Goal: Find specific page/section: Find specific page/section

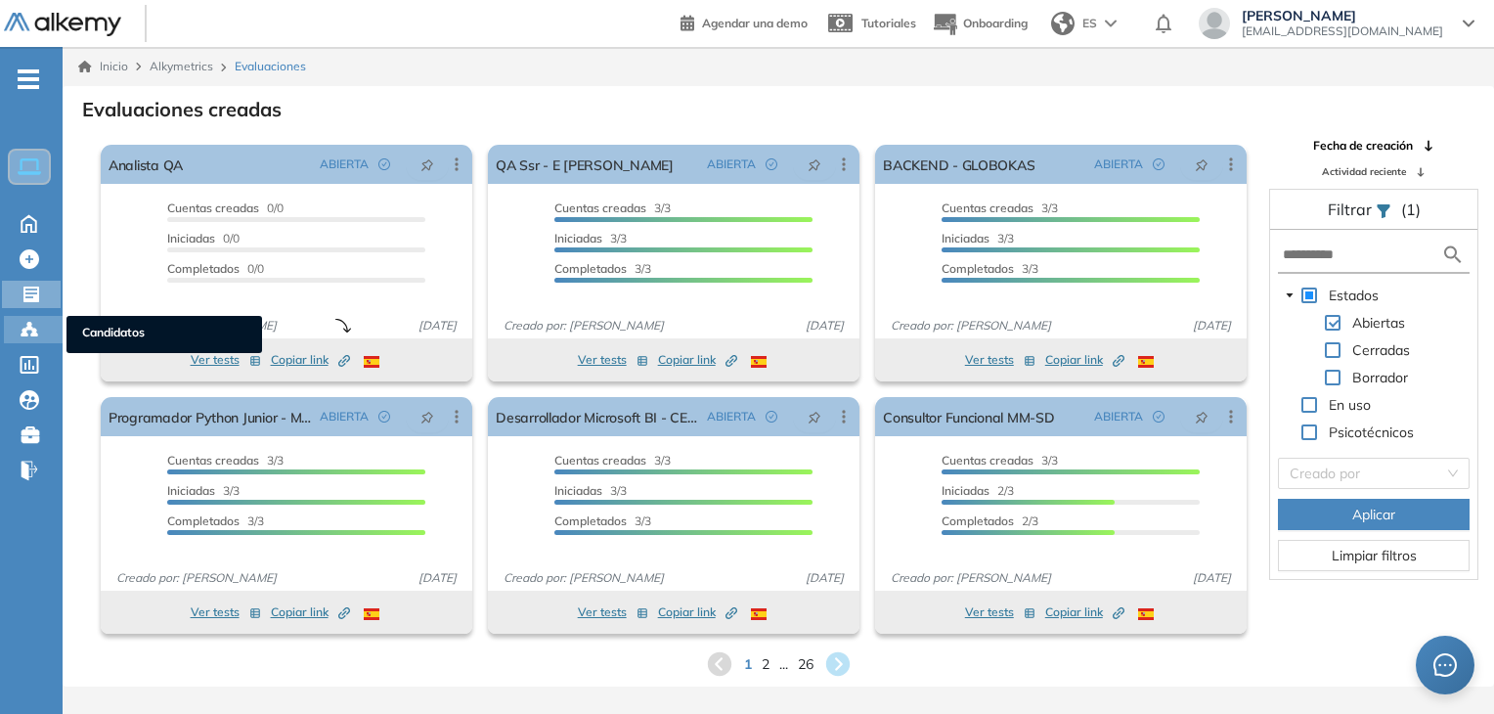
click at [30, 329] on icon at bounding box center [30, 330] width 20 height 20
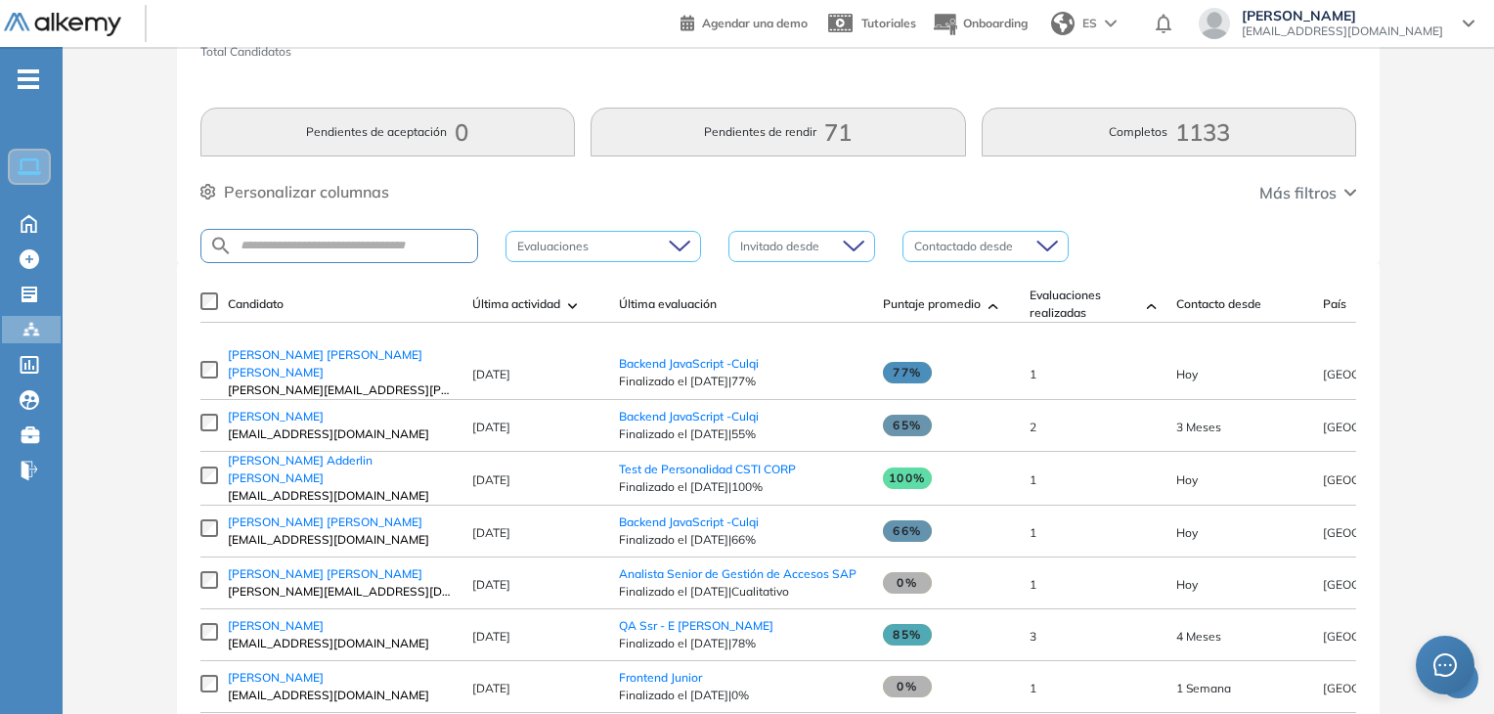
scroll to position [196, 0]
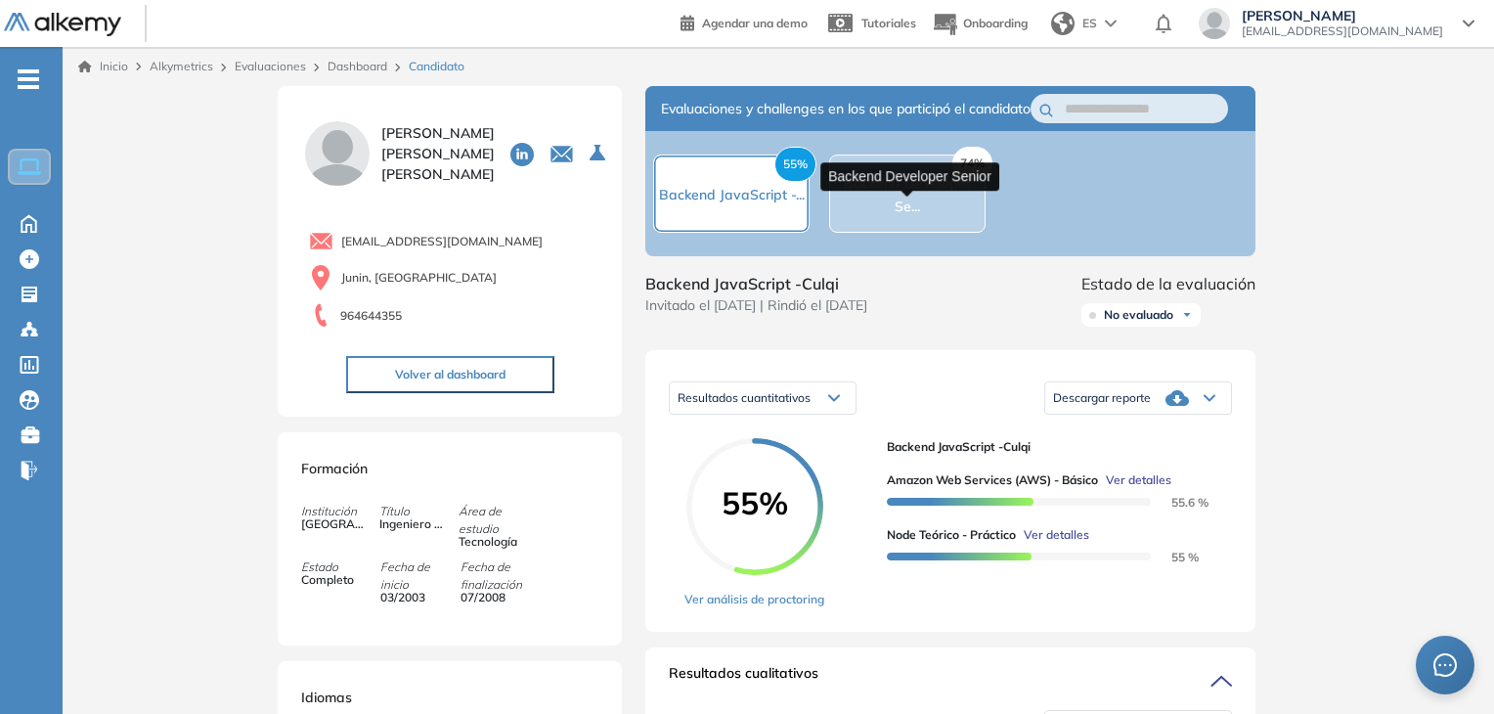
click at [943, 207] on span "Backend Developer Se..." at bounding box center [907, 194] width 127 height 41
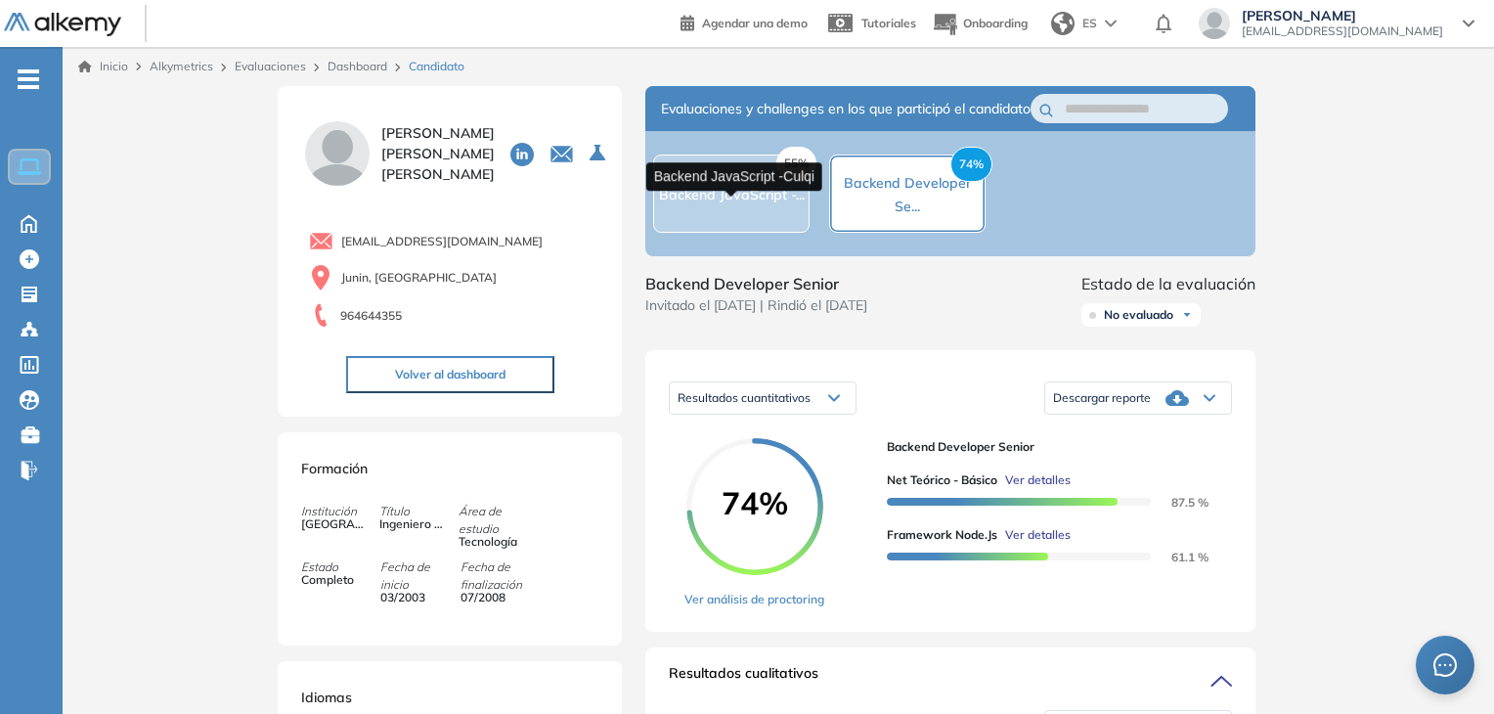
click at [725, 201] on span "Backend JavaScript -..." at bounding box center [732, 195] width 146 height 18
